Goal: Information Seeking & Learning: Understand process/instructions

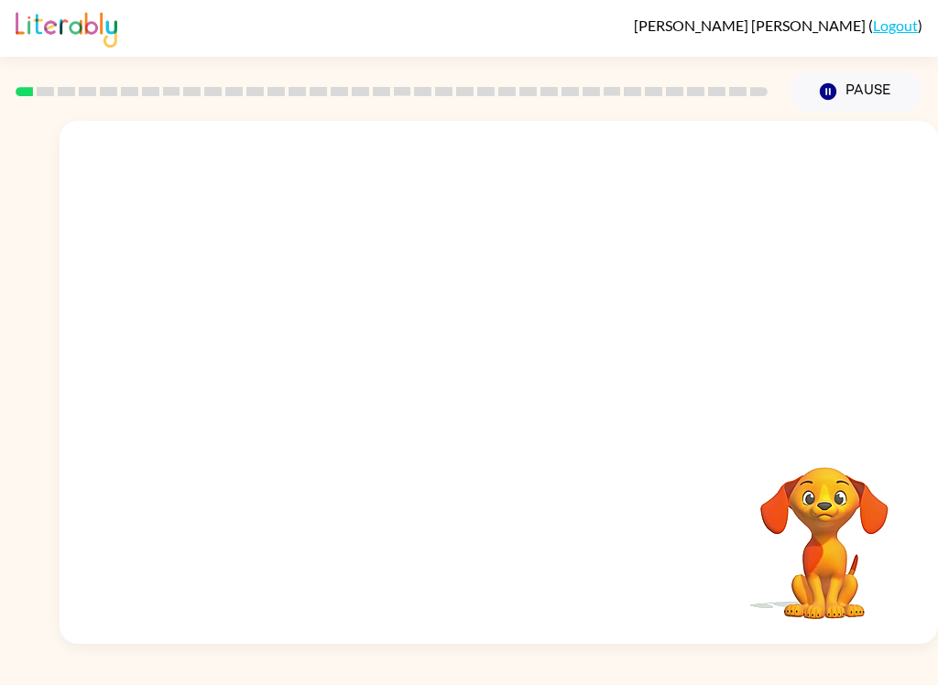
click at [740, 522] on video "Your browser must support playing .mp4 files to use Literably. Please try using…" at bounding box center [824, 530] width 183 height 183
click at [500, 407] on icon "button" at bounding box center [499, 391] width 32 height 32
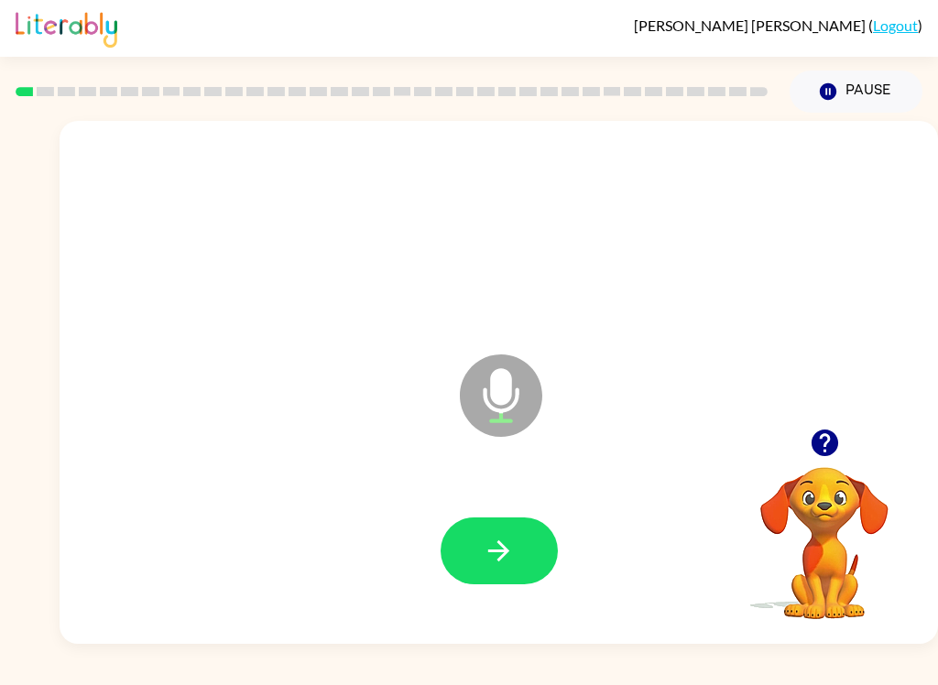
click at [504, 557] on icon "button" at bounding box center [498, 550] width 21 height 21
click at [504, 548] on icon "button" at bounding box center [498, 550] width 21 height 21
click at [497, 548] on icon "button" at bounding box center [499, 551] width 32 height 32
click at [483, 548] on icon "button" at bounding box center [499, 551] width 32 height 32
click at [495, 550] on icon "button" at bounding box center [498, 550] width 21 height 21
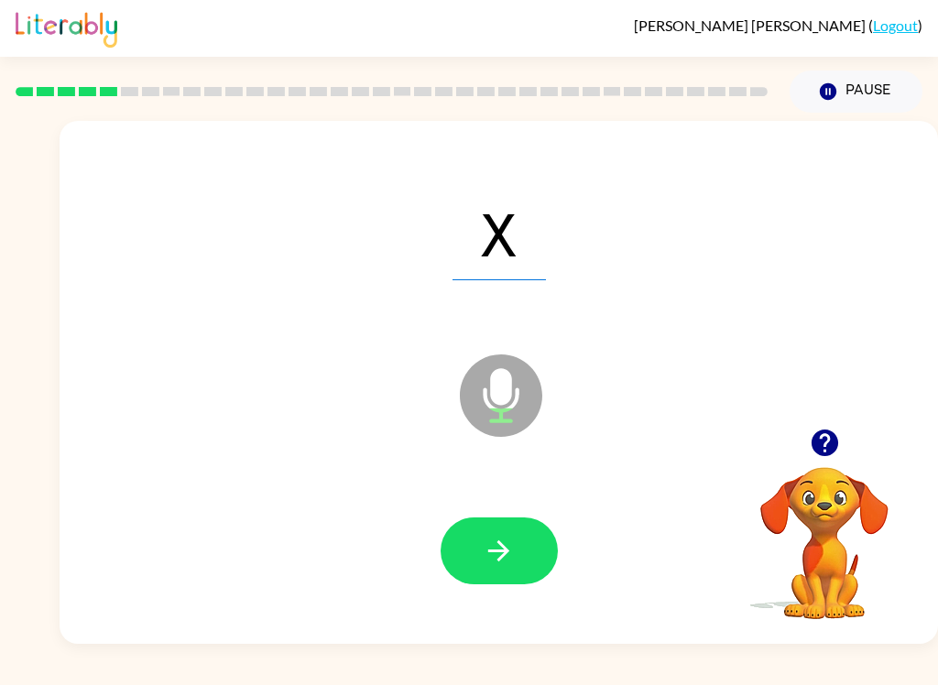
click at [474, 538] on button "button" at bounding box center [498, 550] width 117 height 67
click at [498, 541] on icon "button" at bounding box center [499, 551] width 32 height 32
click at [502, 550] on icon "button" at bounding box center [498, 550] width 21 height 21
click at [497, 546] on icon "button" at bounding box center [499, 551] width 32 height 32
click at [489, 544] on icon "button" at bounding box center [499, 551] width 32 height 32
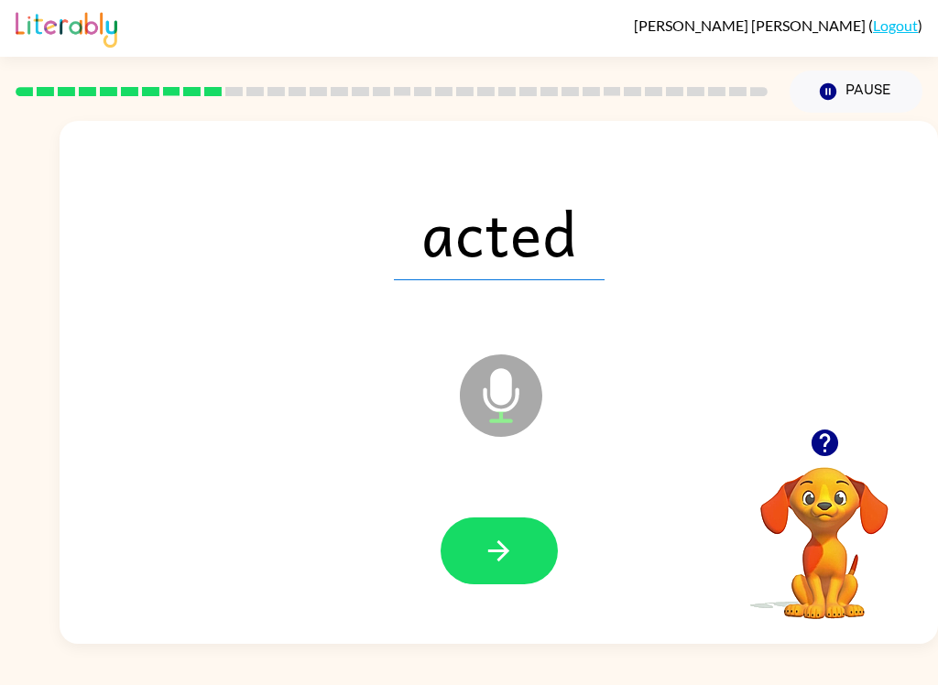
click at [509, 551] on icon "button" at bounding box center [498, 550] width 21 height 21
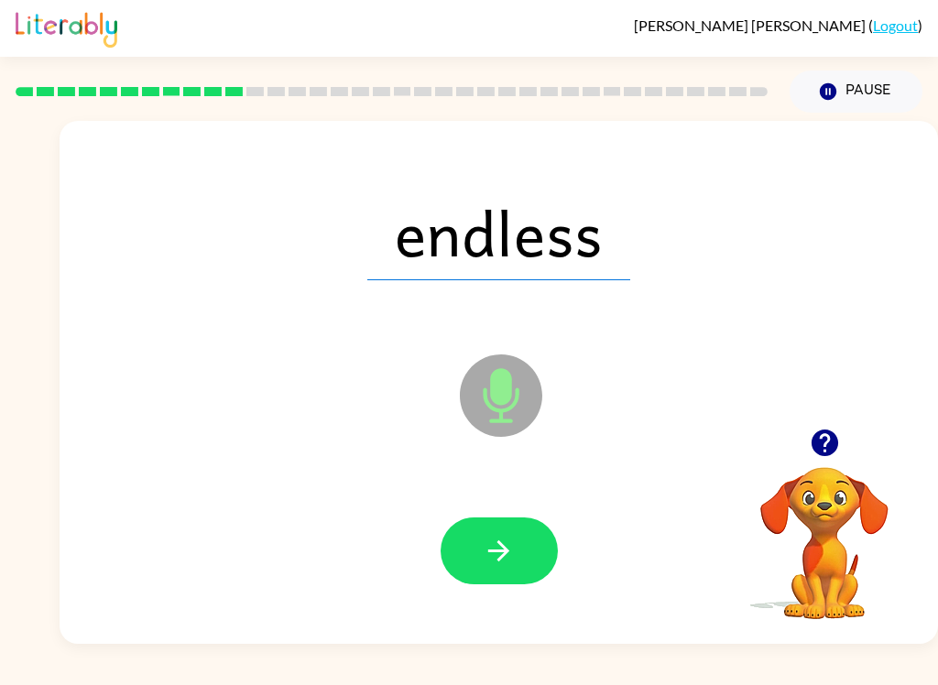
click at [509, 544] on icon "button" at bounding box center [499, 551] width 32 height 32
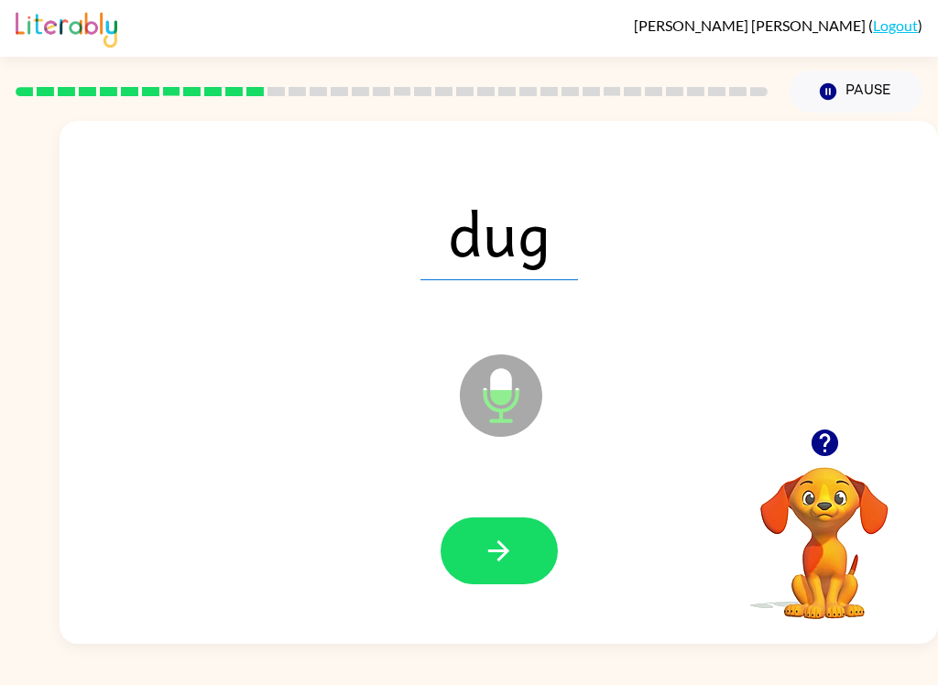
click at [499, 548] on icon "button" at bounding box center [499, 551] width 32 height 32
click at [483, 542] on icon "button" at bounding box center [499, 551] width 32 height 32
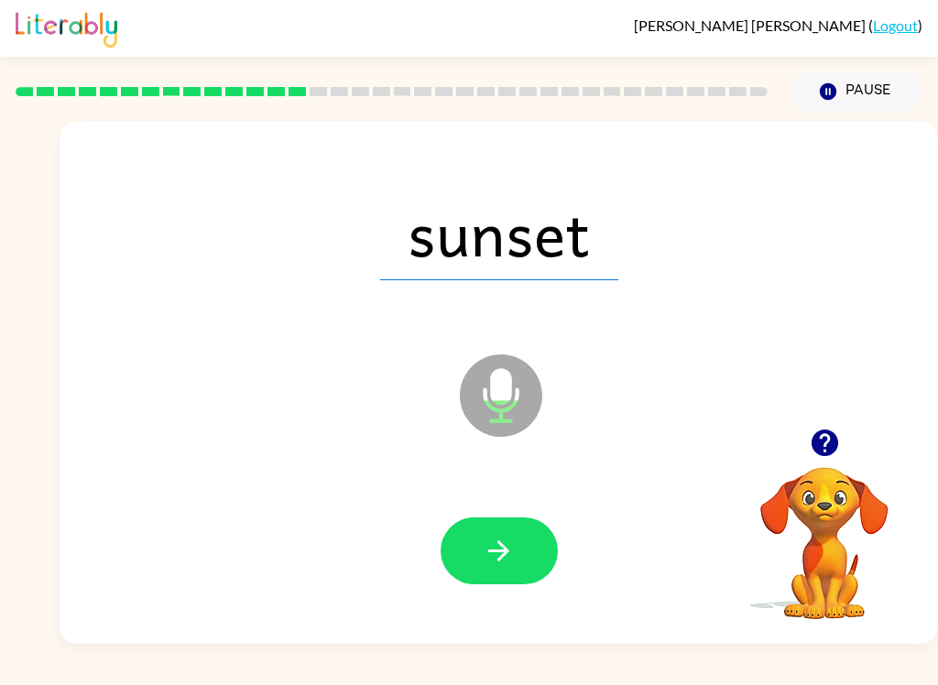
click at [492, 545] on icon "button" at bounding box center [499, 551] width 32 height 32
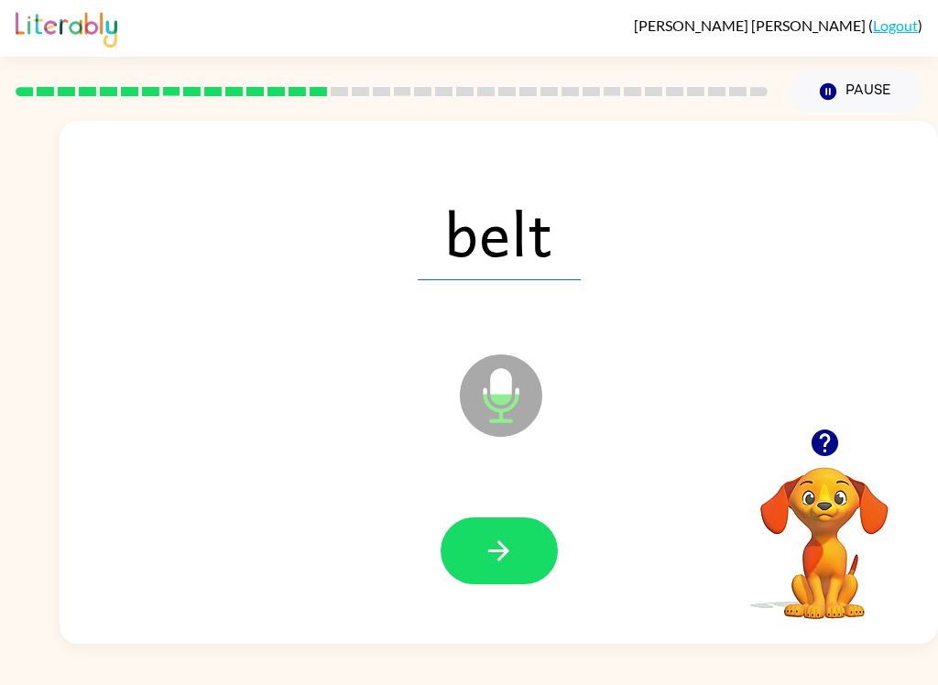
click at [505, 545] on icon "button" at bounding box center [499, 551] width 32 height 32
click at [486, 543] on icon "button" at bounding box center [499, 551] width 32 height 32
click at [491, 542] on icon "button" at bounding box center [499, 551] width 32 height 32
click at [501, 549] on icon "button" at bounding box center [499, 551] width 32 height 32
click at [482, 539] on button "button" at bounding box center [498, 550] width 117 height 67
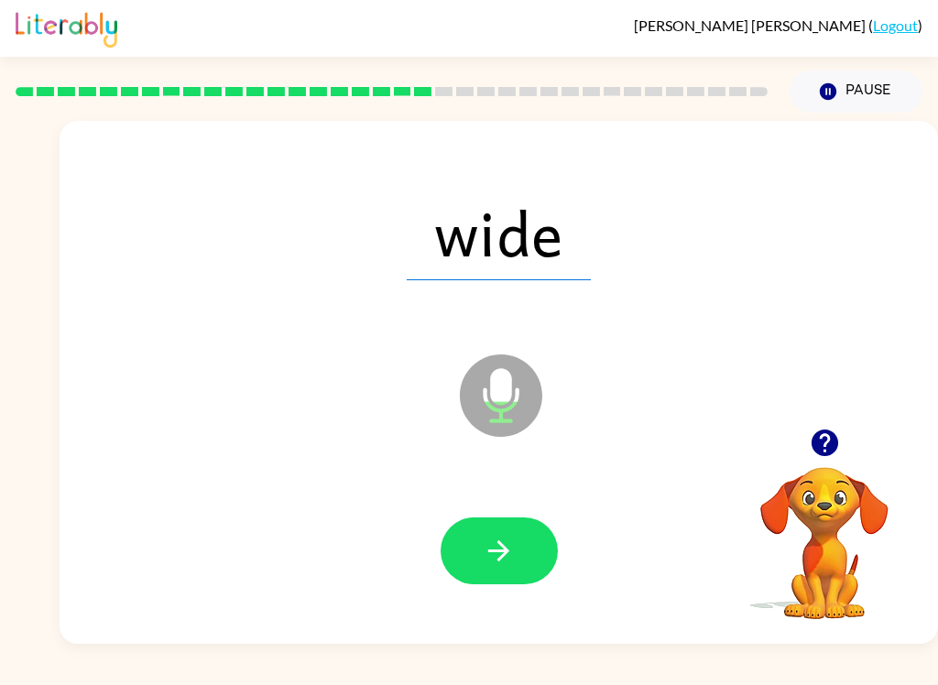
click at [487, 551] on icon "button" at bounding box center [499, 551] width 32 height 32
click at [513, 555] on icon "button" at bounding box center [499, 551] width 32 height 32
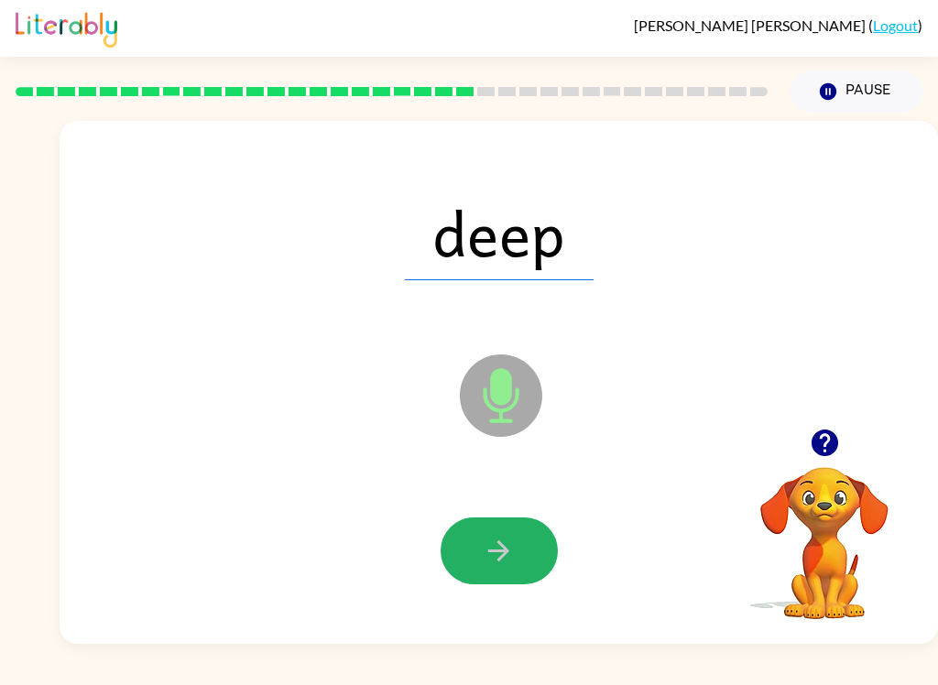
click at [514, 558] on icon "button" at bounding box center [499, 551] width 32 height 32
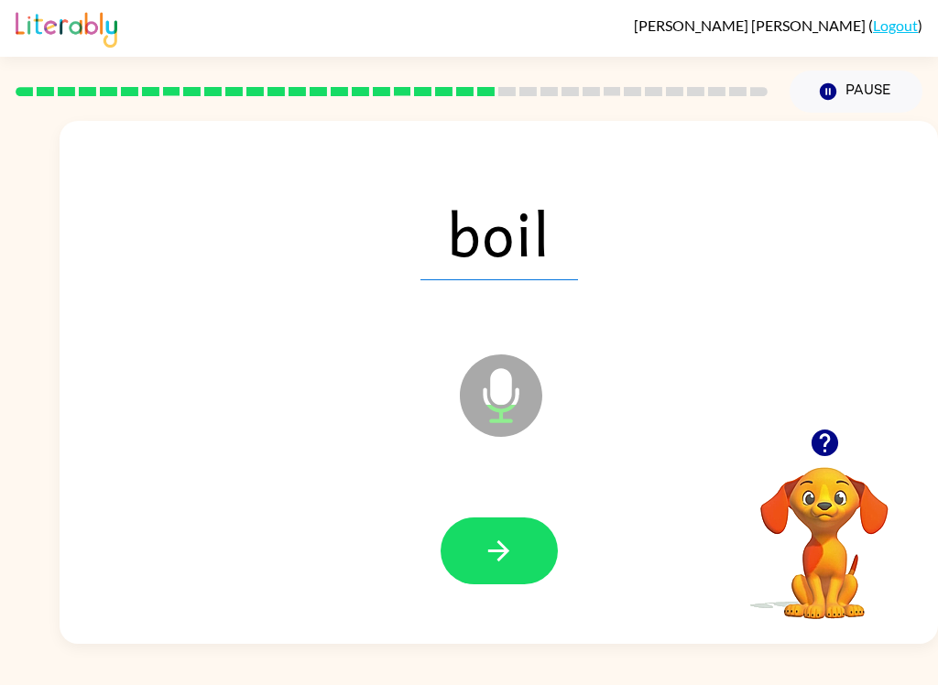
click at [499, 547] on icon "button" at bounding box center [499, 551] width 32 height 32
click at [509, 545] on icon "button" at bounding box center [499, 551] width 32 height 32
click at [498, 545] on icon "button" at bounding box center [499, 551] width 32 height 32
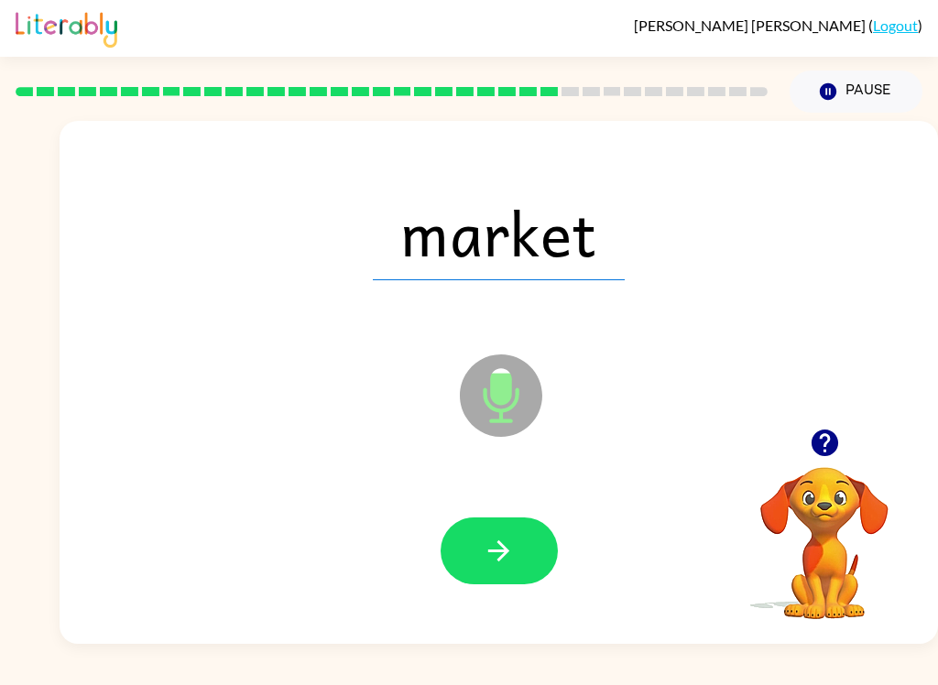
click at [511, 540] on icon "button" at bounding box center [499, 551] width 32 height 32
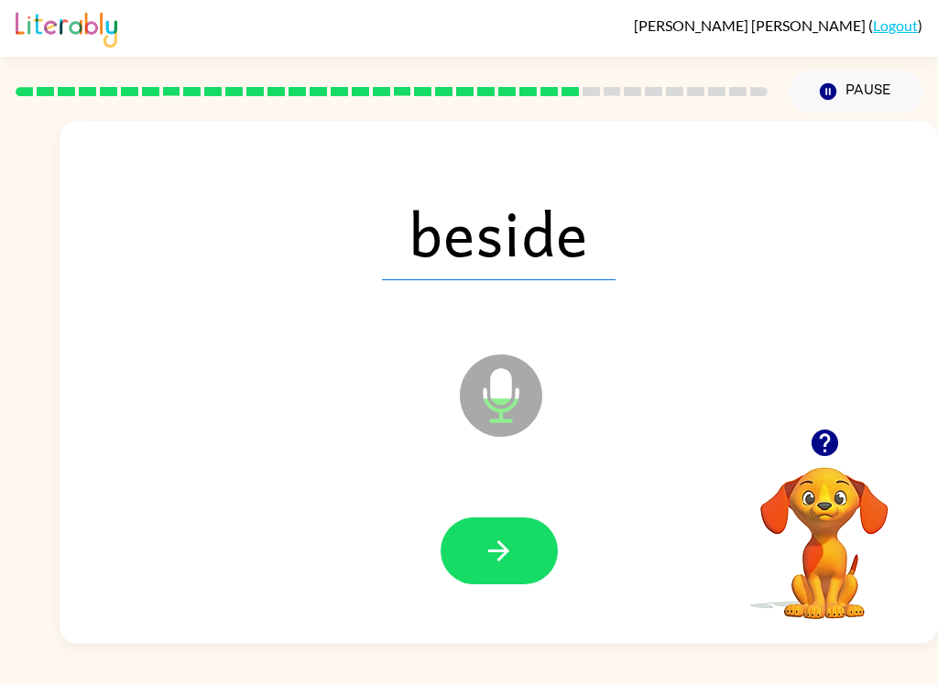
click at [498, 532] on button "button" at bounding box center [498, 550] width 117 height 67
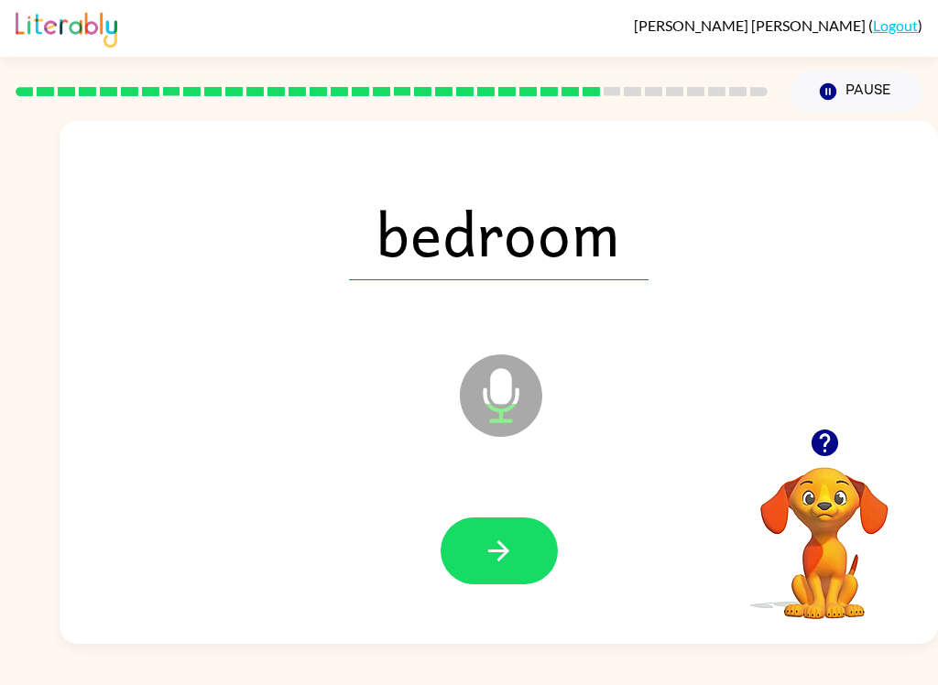
click at [511, 545] on icon "button" at bounding box center [499, 551] width 32 height 32
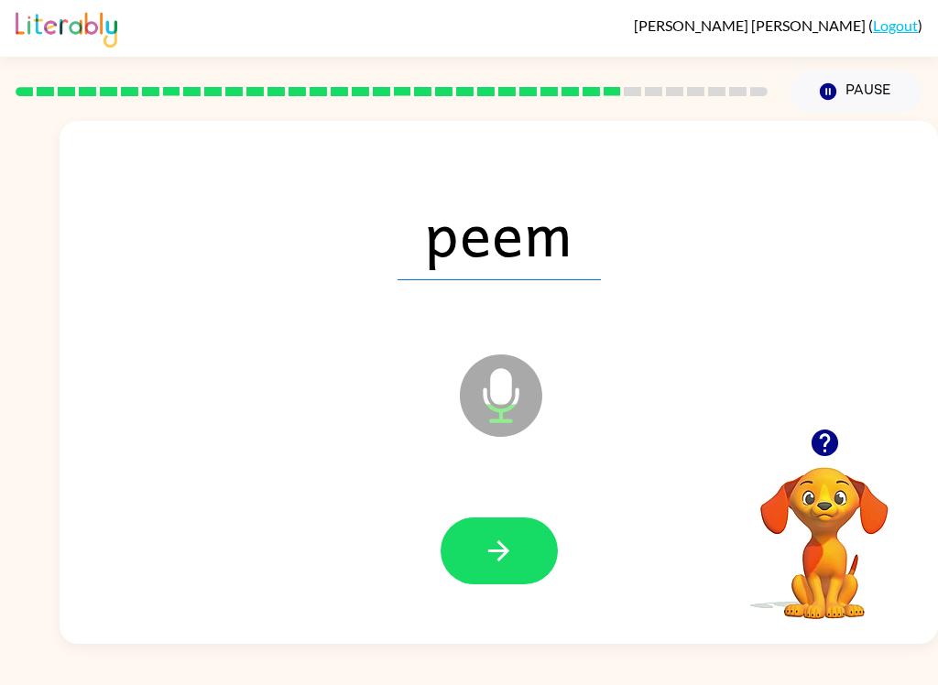
click at [501, 548] on icon "button" at bounding box center [499, 551] width 32 height 32
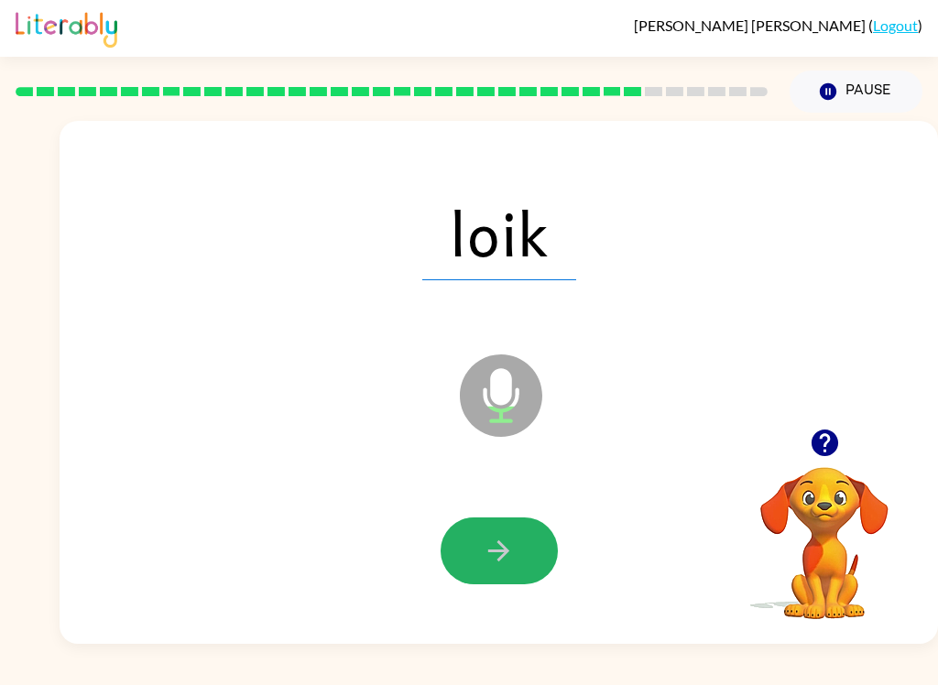
click at [505, 538] on icon "button" at bounding box center [499, 551] width 32 height 32
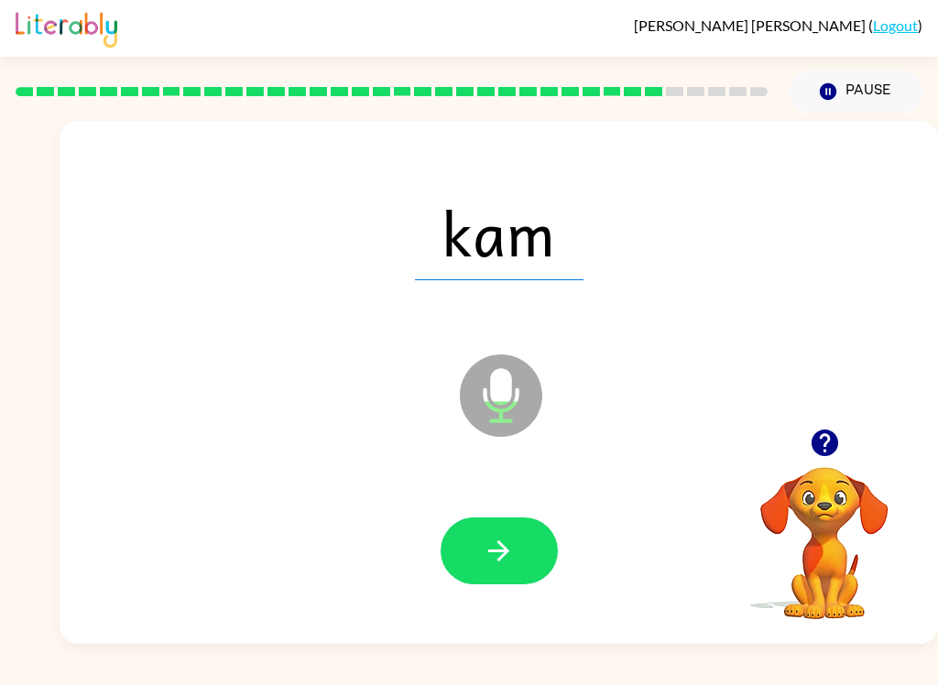
click at [516, 543] on button "button" at bounding box center [498, 550] width 117 height 67
click at [507, 537] on icon "button" at bounding box center [499, 551] width 32 height 32
click at [505, 547] on icon "button" at bounding box center [498, 550] width 21 height 21
click at [504, 551] on icon "button" at bounding box center [498, 550] width 21 height 21
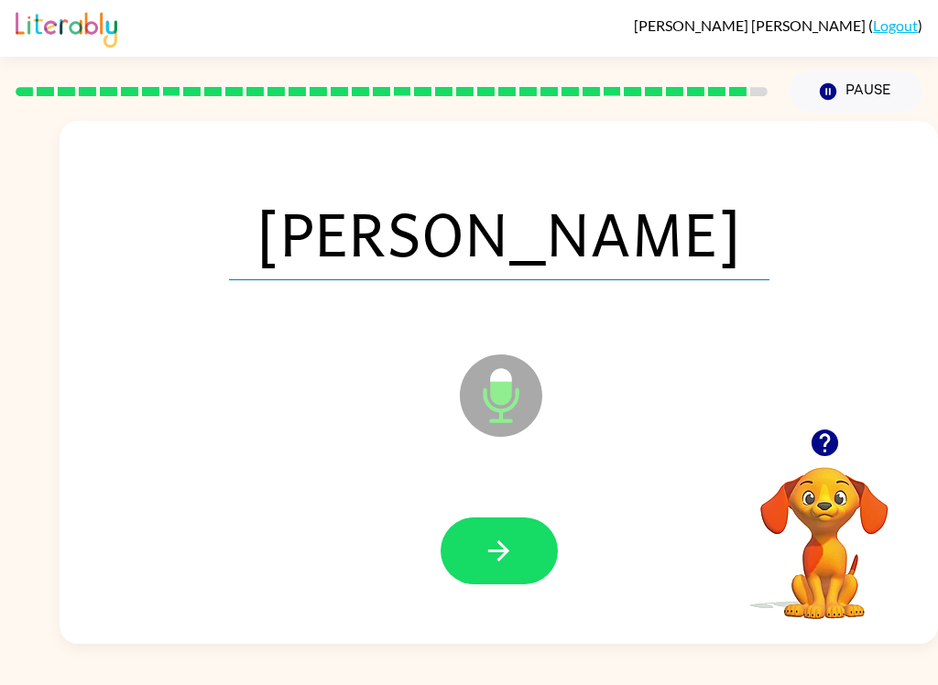
click at [506, 544] on icon "button" at bounding box center [499, 551] width 32 height 32
